Goal: Information Seeking & Learning: Learn about a topic

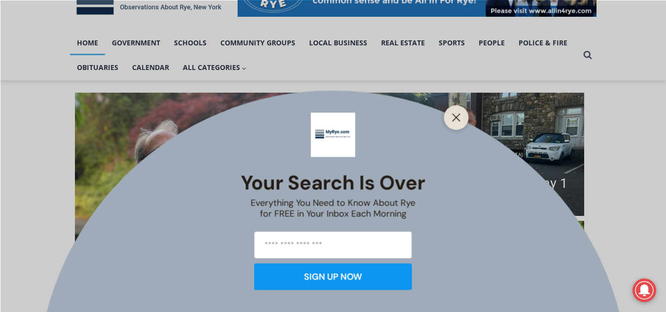
scroll to position [185, 0]
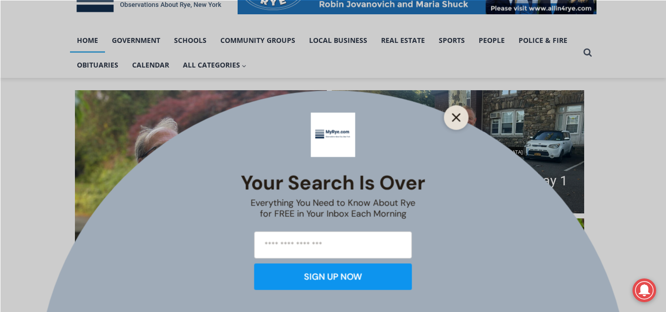
click at [457, 119] on icon "Close" at bounding box center [456, 117] width 9 height 9
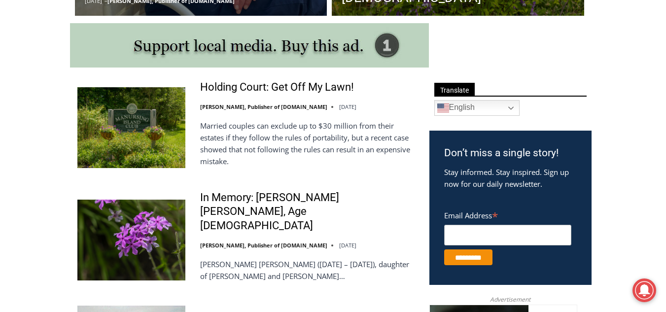
scroll to position [514, 0]
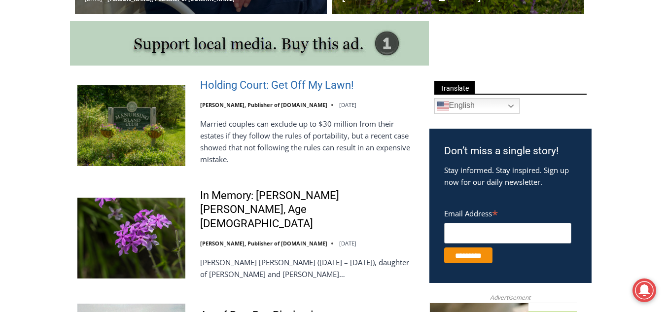
click at [215, 87] on link "Holding Court: Get Off My Lawn!" at bounding box center [277, 85] width 154 height 14
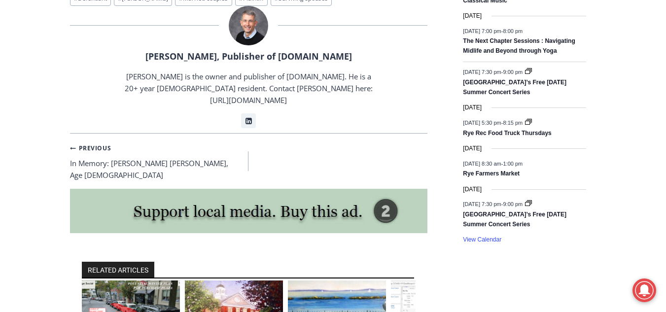
scroll to position [1491, 0]
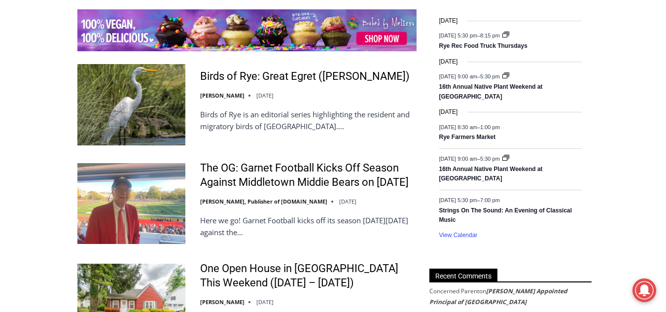
scroll to position [1593, 0]
